Goal: Download file/media

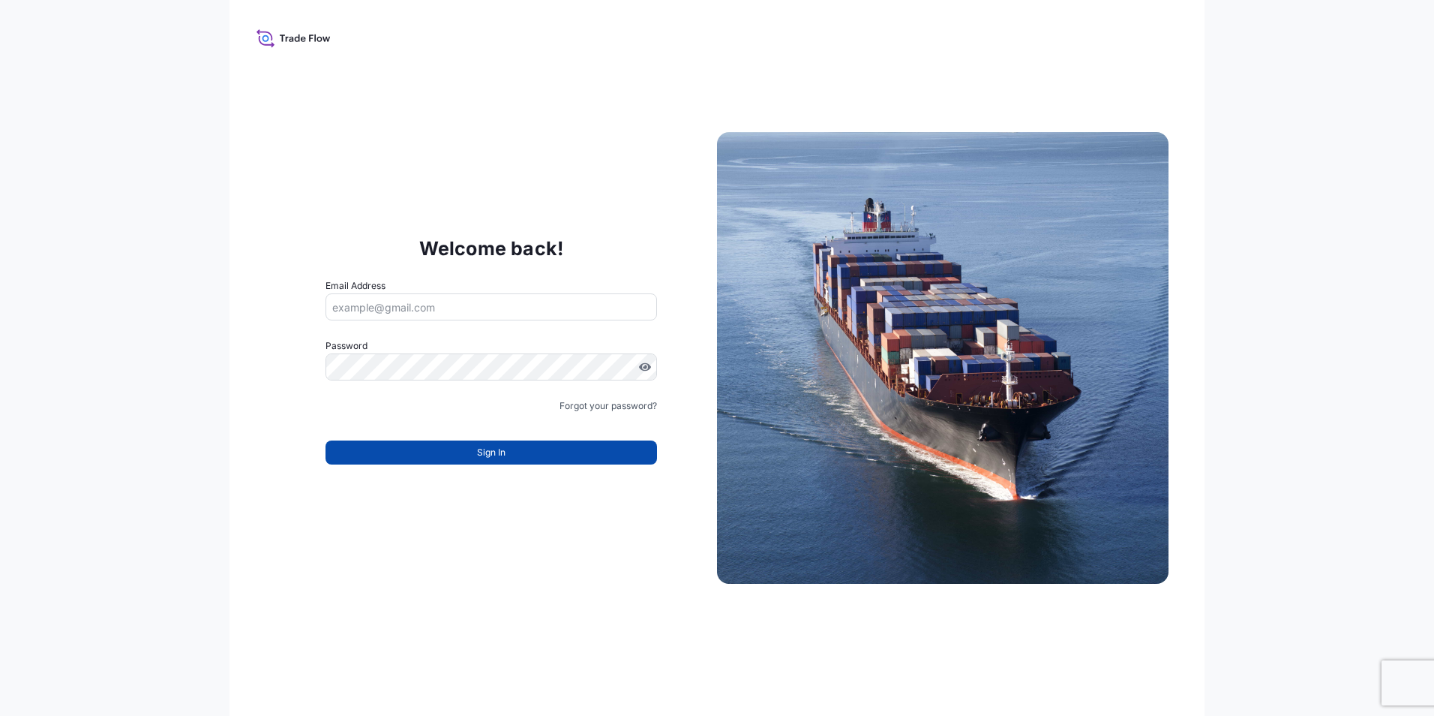
type input "[EMAIL_ADDRESS][DOMAIN_NAME]"
click at [601, 456] on button "Sign In" at bounding box center [492, 452] width 332 height 24
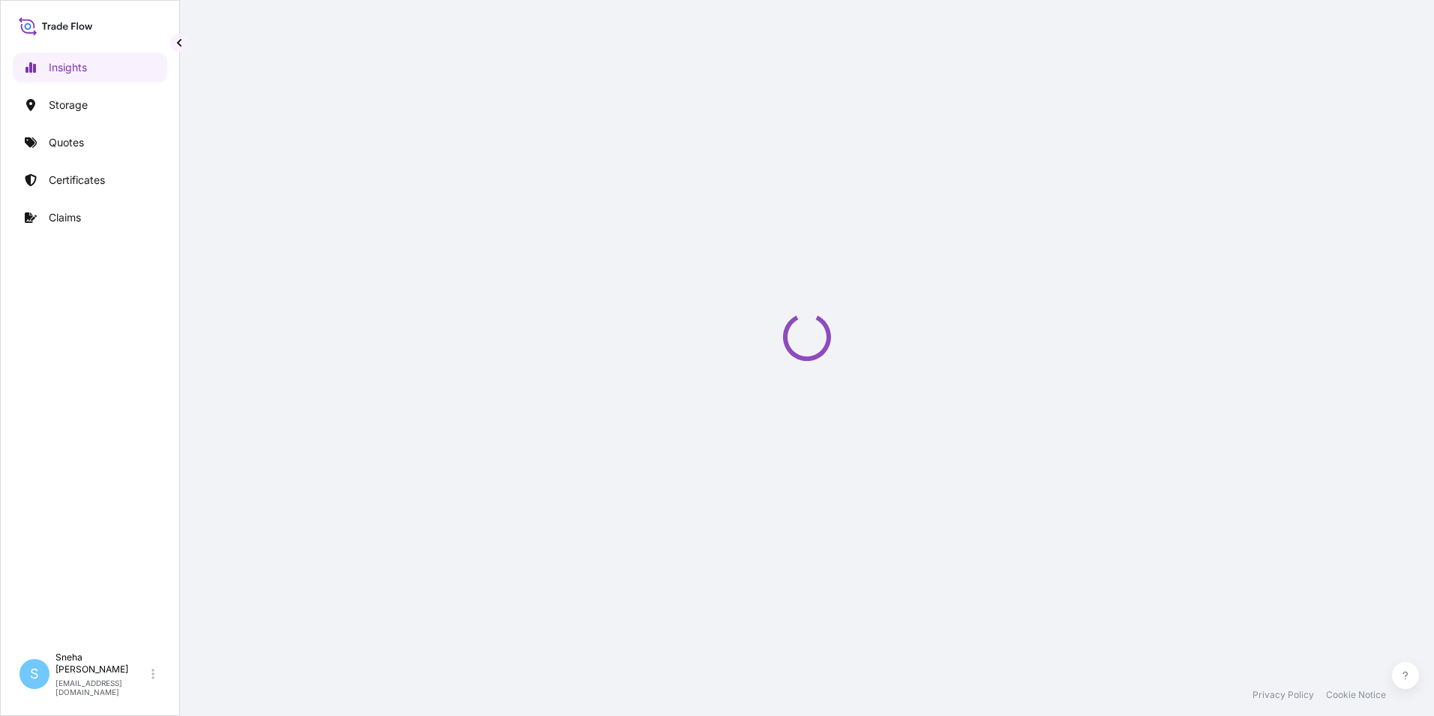
select select "2025"
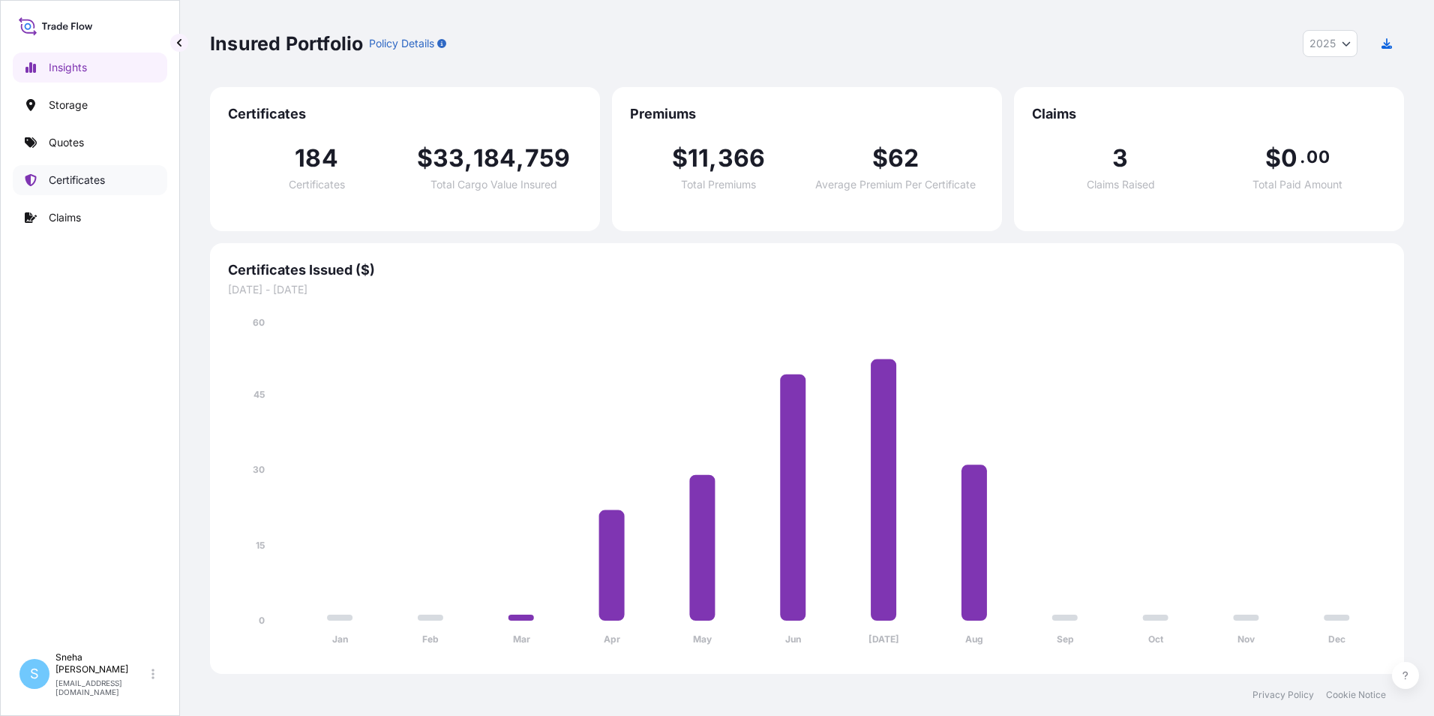
click at [80, 182] on p "Certificates" at bounding box center [77, 180] width 56 height 15
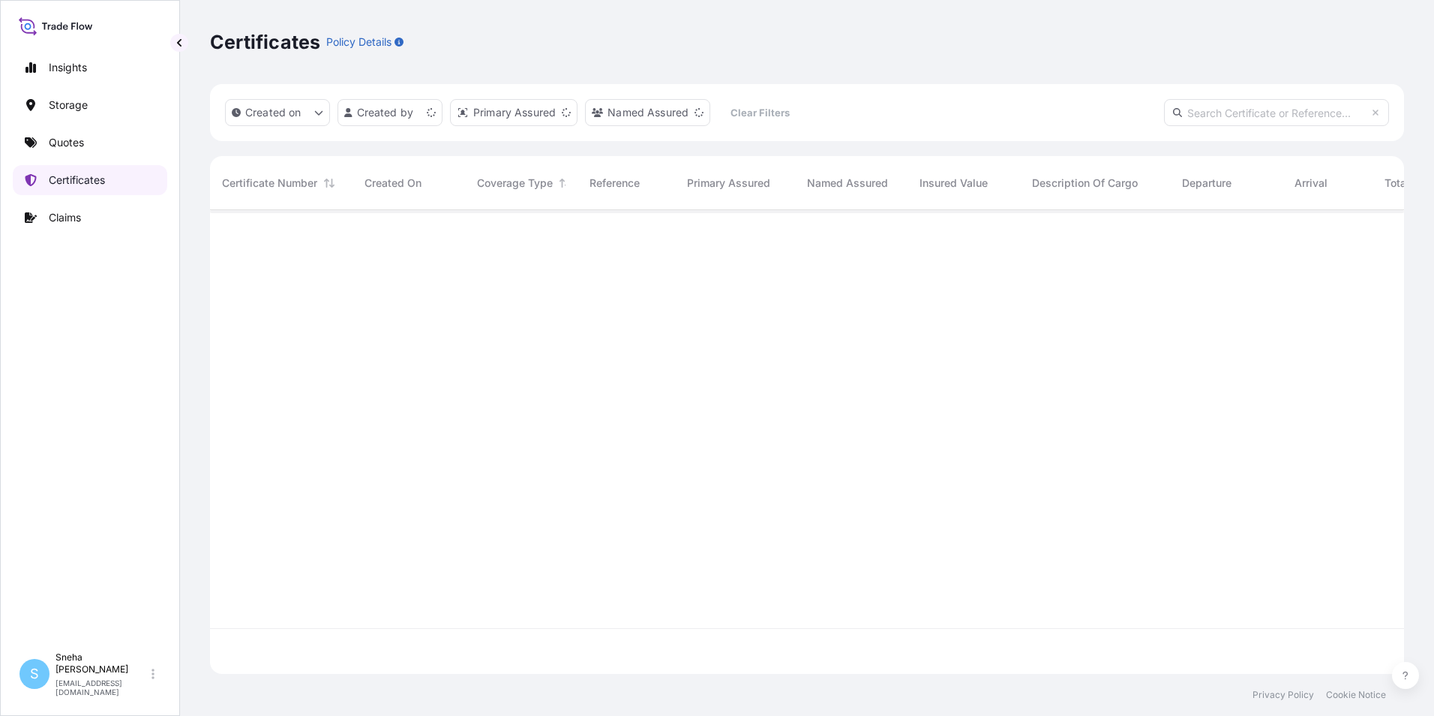
scroll to position [461, 1183]
click at [70, 147] on p "Quotes" at bounding box center [66, 142] width 35 height 15
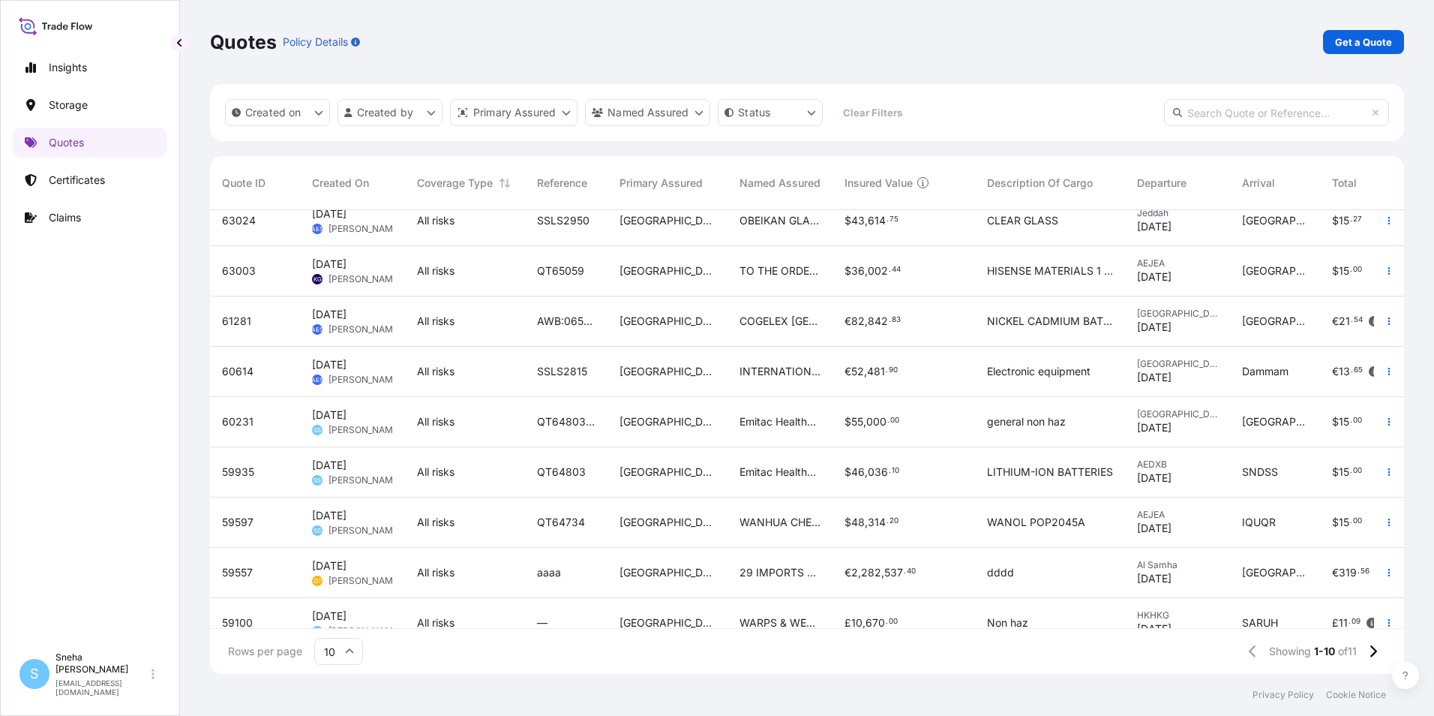
scroll to position [96, 0]
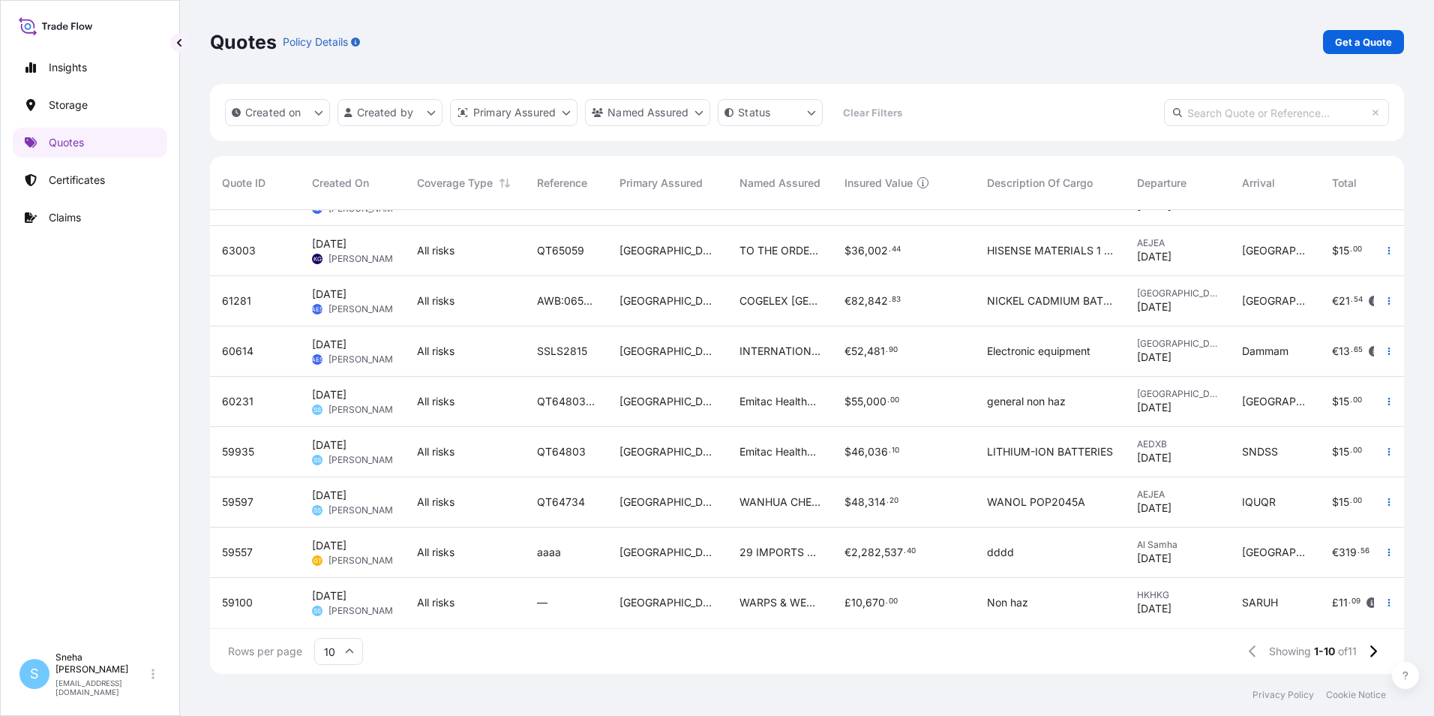
click at [980, 495] on div "WANOL POP2045A" at bounding box center [1050, 502] width 150 height 50
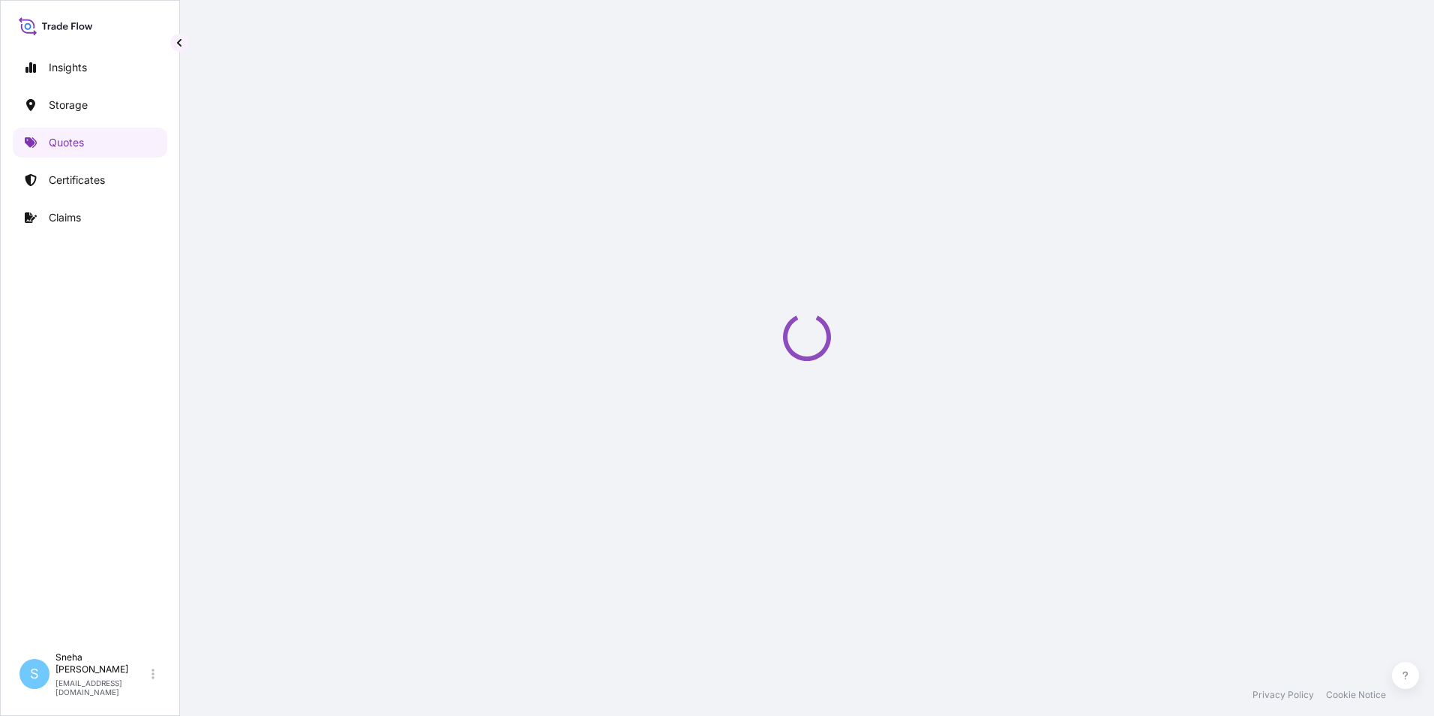
select select "Road / [GEOGRAPHIC_DATA]"
select select "Water"
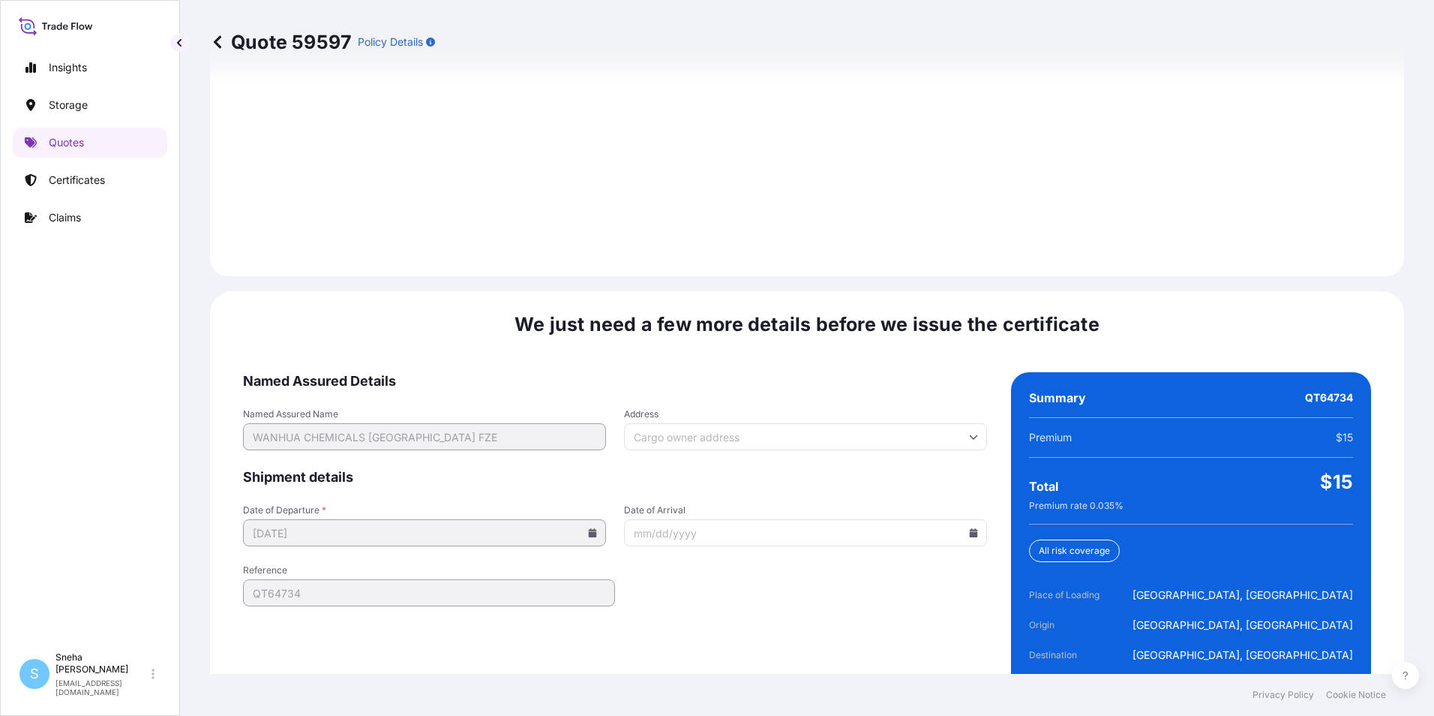
scroll to position [2172, 0]
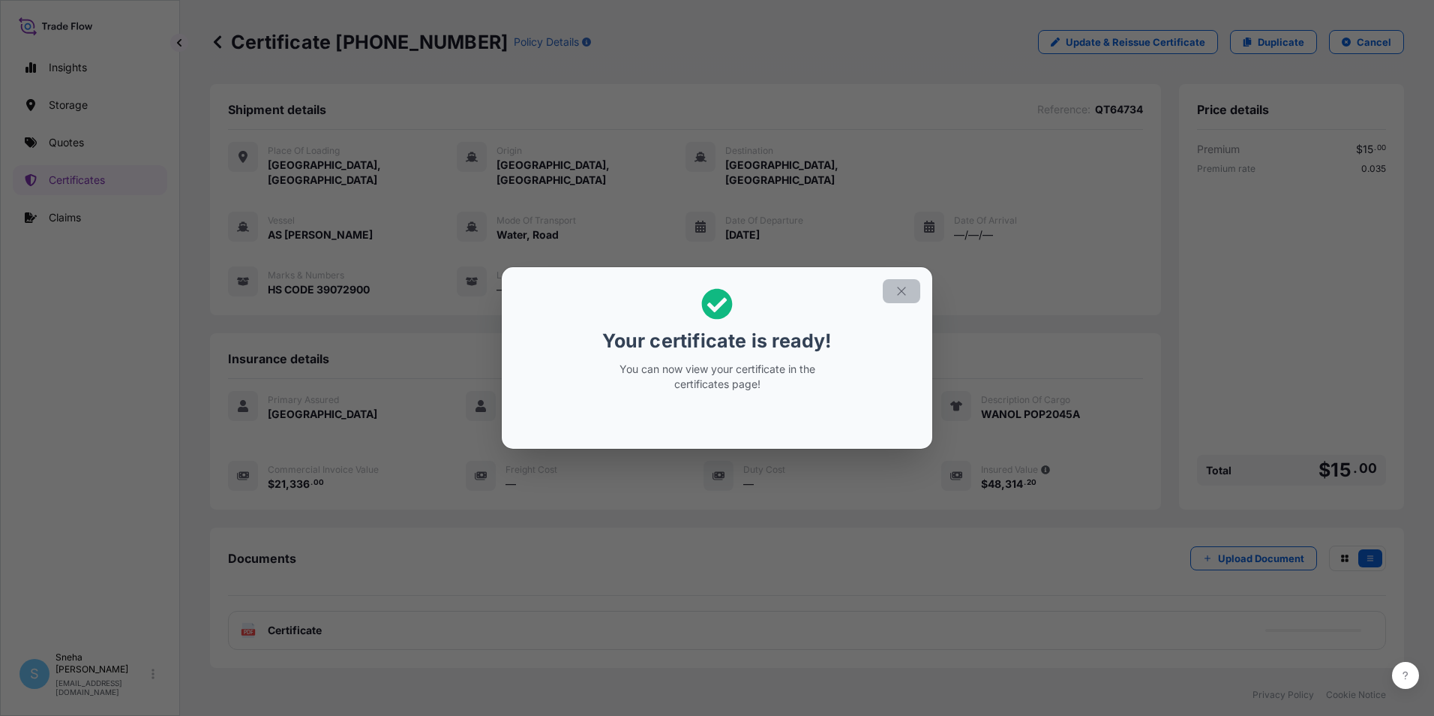
click at [899, 296] on icon "button" at bounding box center [902, 291] width 14 height 14
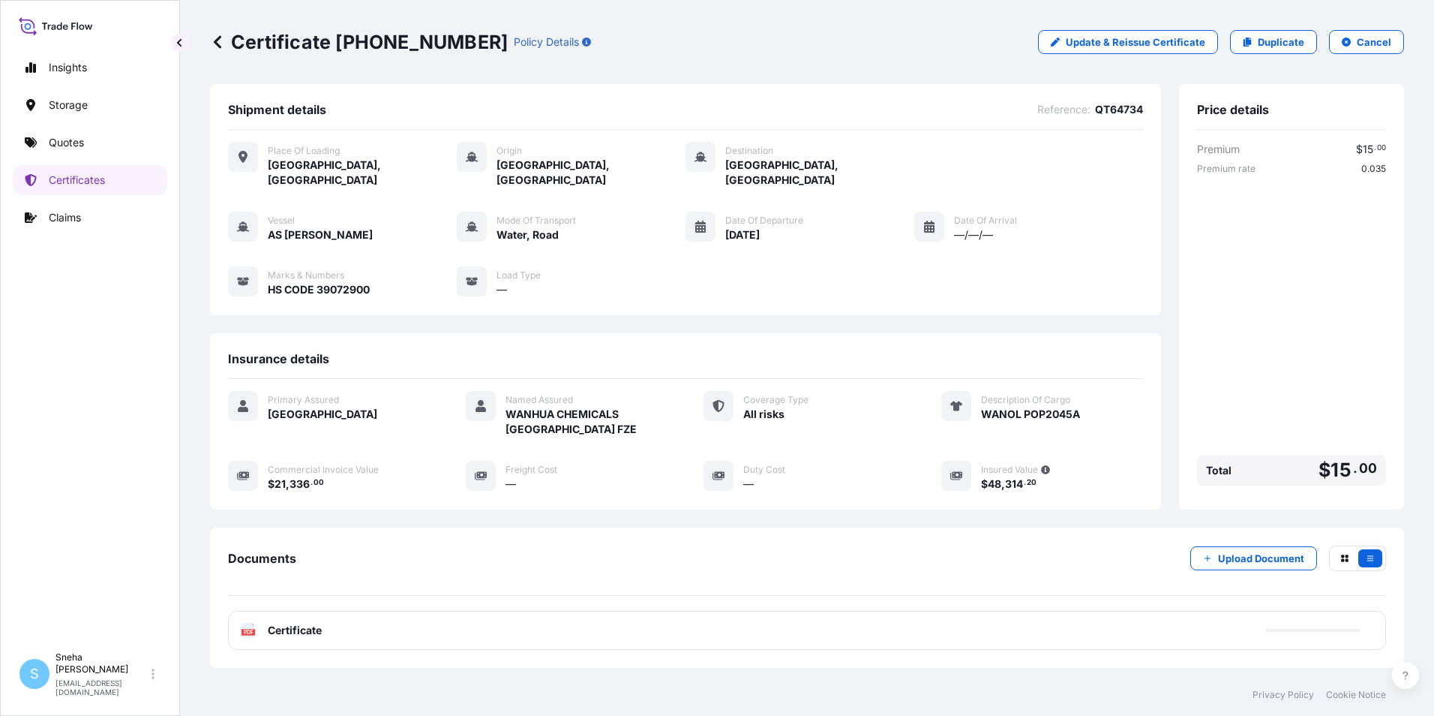
click at [287, 611] on div "PDF Certificate" at bounding box center [807, 630] width 1158 height 39
click at [287, 623] on span "Certificate" at bounding box center [295, 630] width 54 height 15
click at [326, 615] on div "PDF Certificate" at bounding box center [807, 630] width 1158 height 39
click at [251, 629] on text "PDF" at bounding box center [249, 631] width 10 height 5
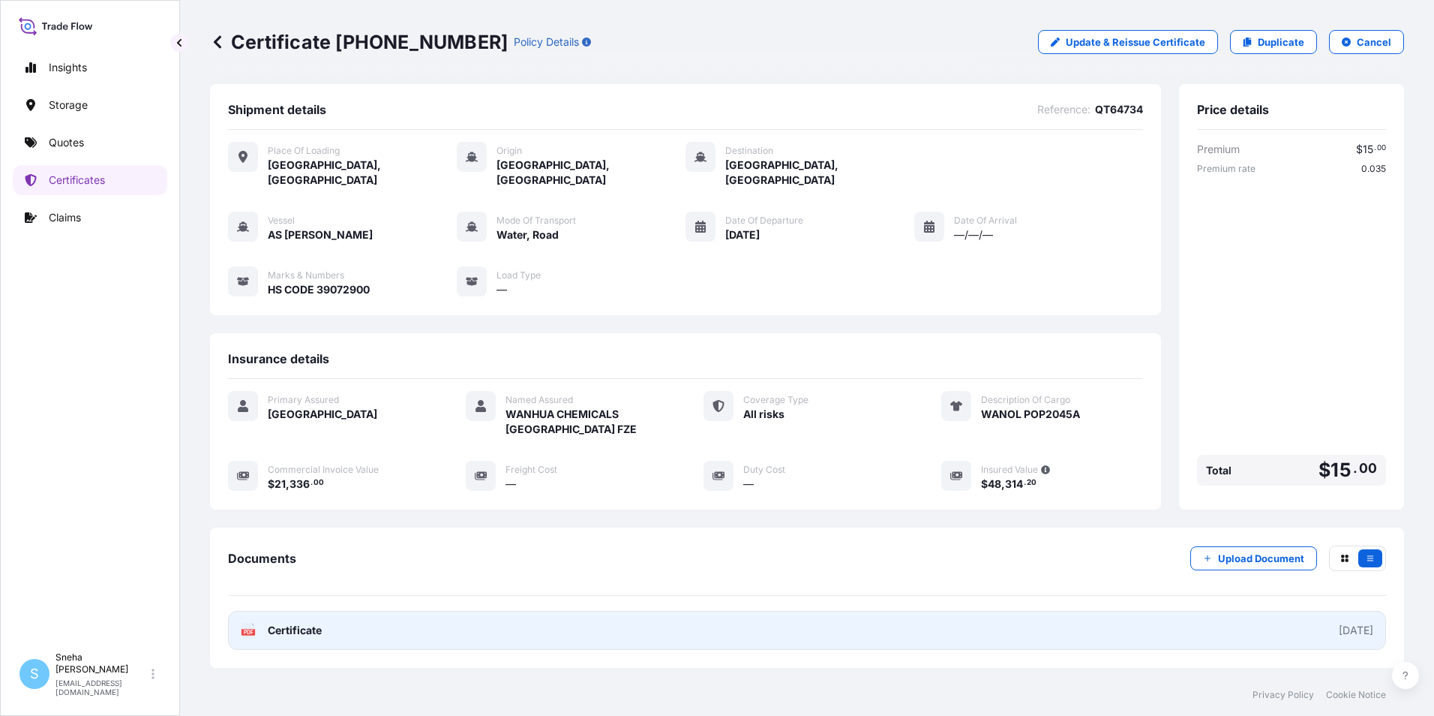
click at [1339, 623] on div "[DATE]" at bounding box center [1356, 630] width 35 height 15
